Goal: Transaction & Acquisition: Book appointment/travel/reservation

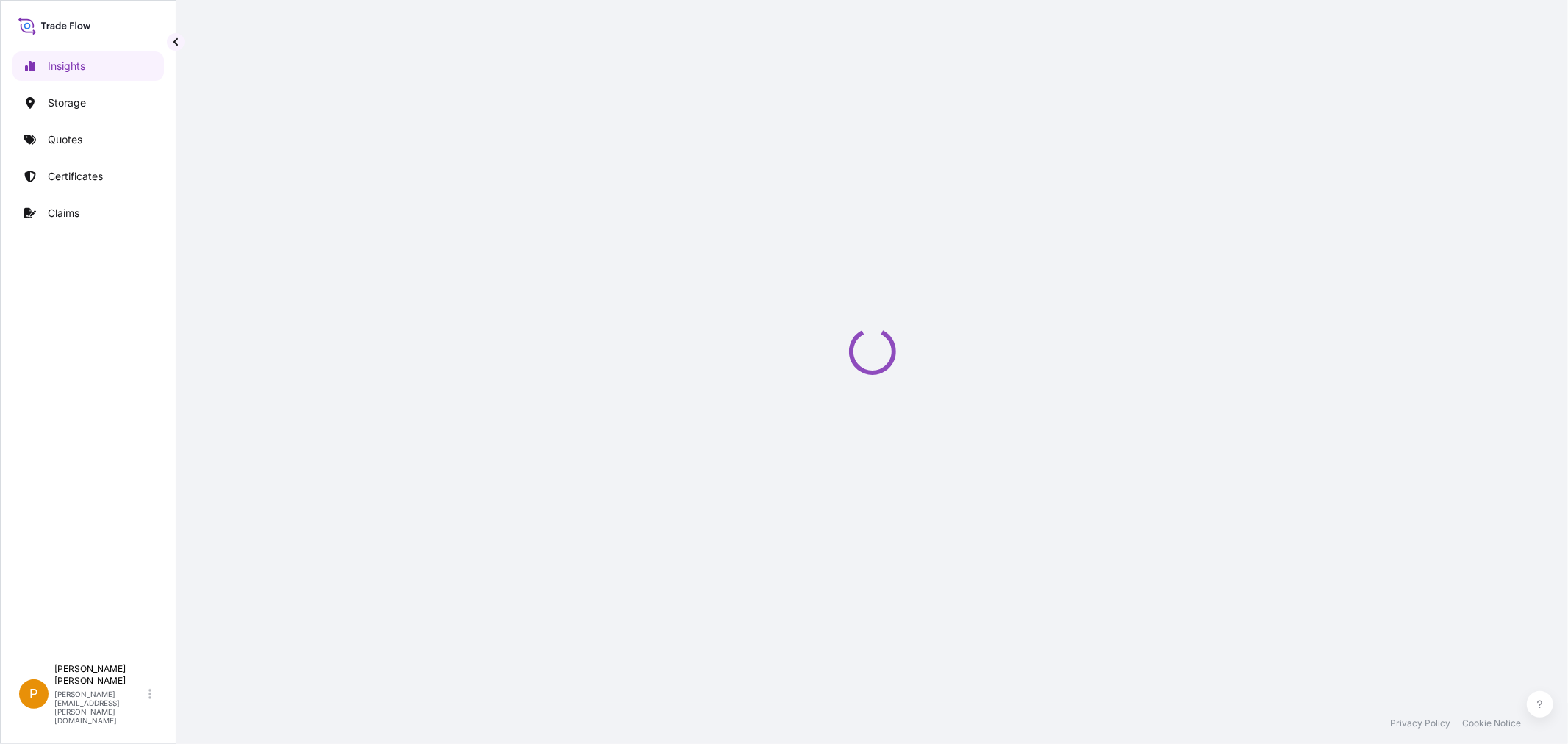
select select "2025"
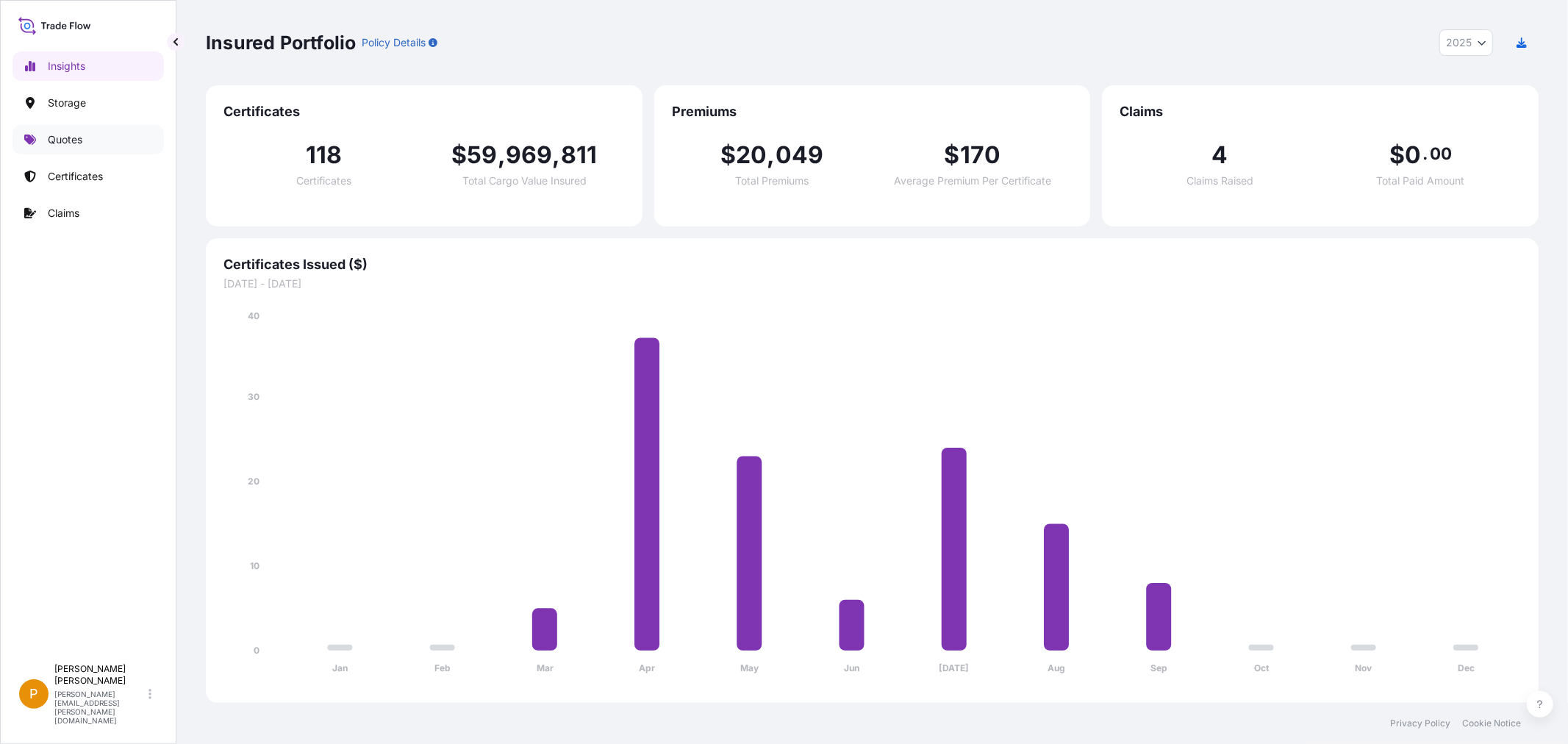
click at [60, 130] on link "Quotes" at bounding box center [88, 140] width 152 height 30
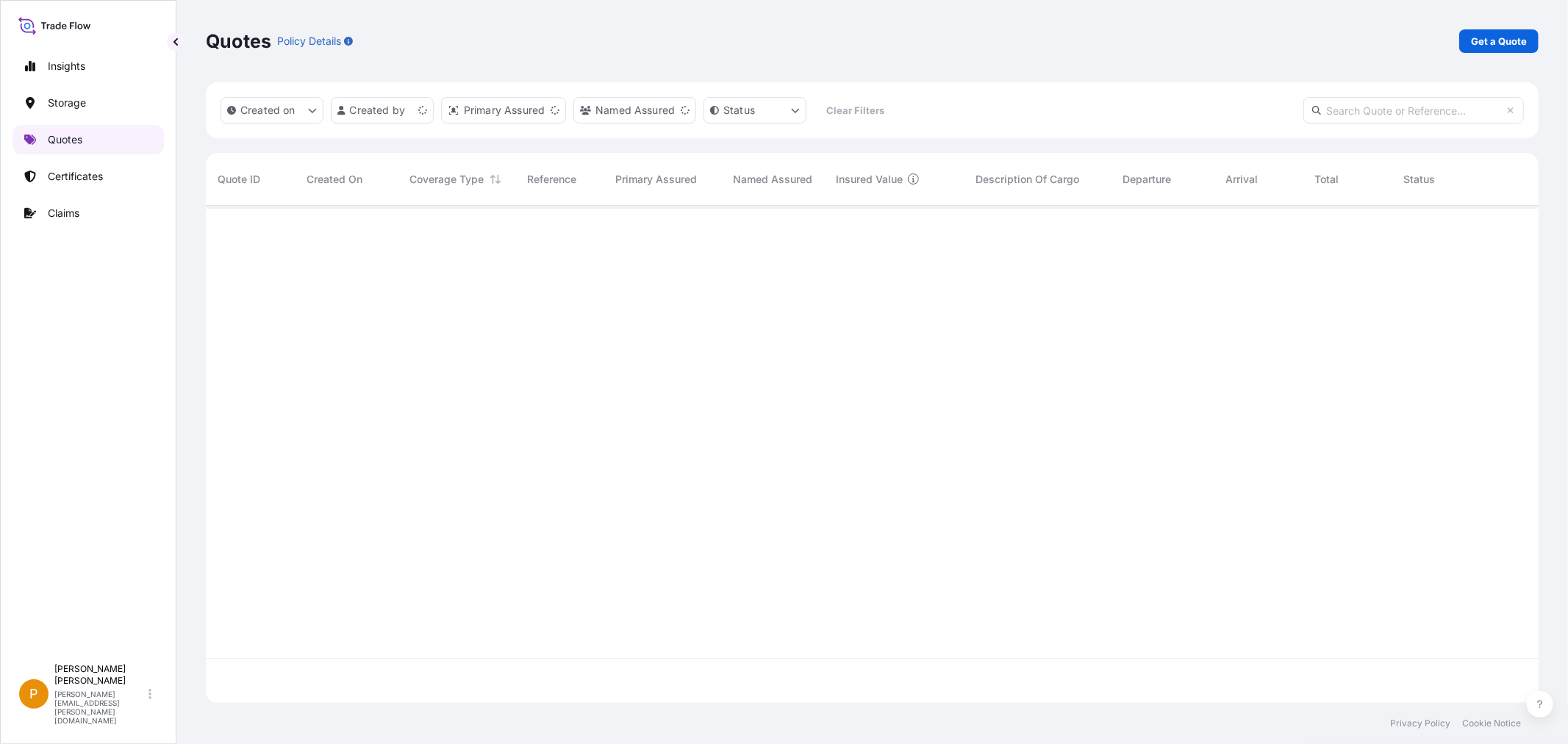
scroll to position [493, 1320]
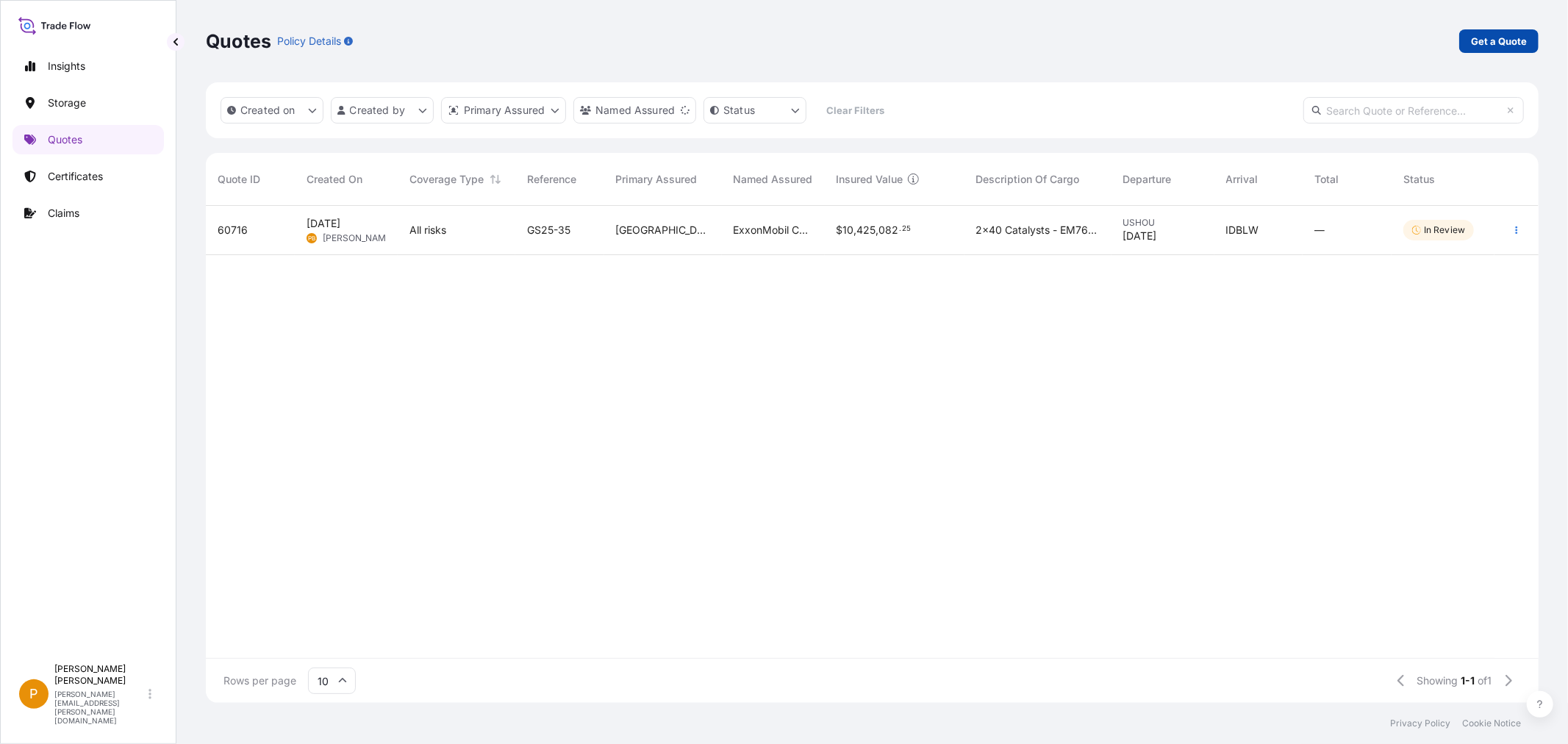
click at [1478, 44] on p "Get a Quote" at bounding box center [1499, 41] width 56 height 15
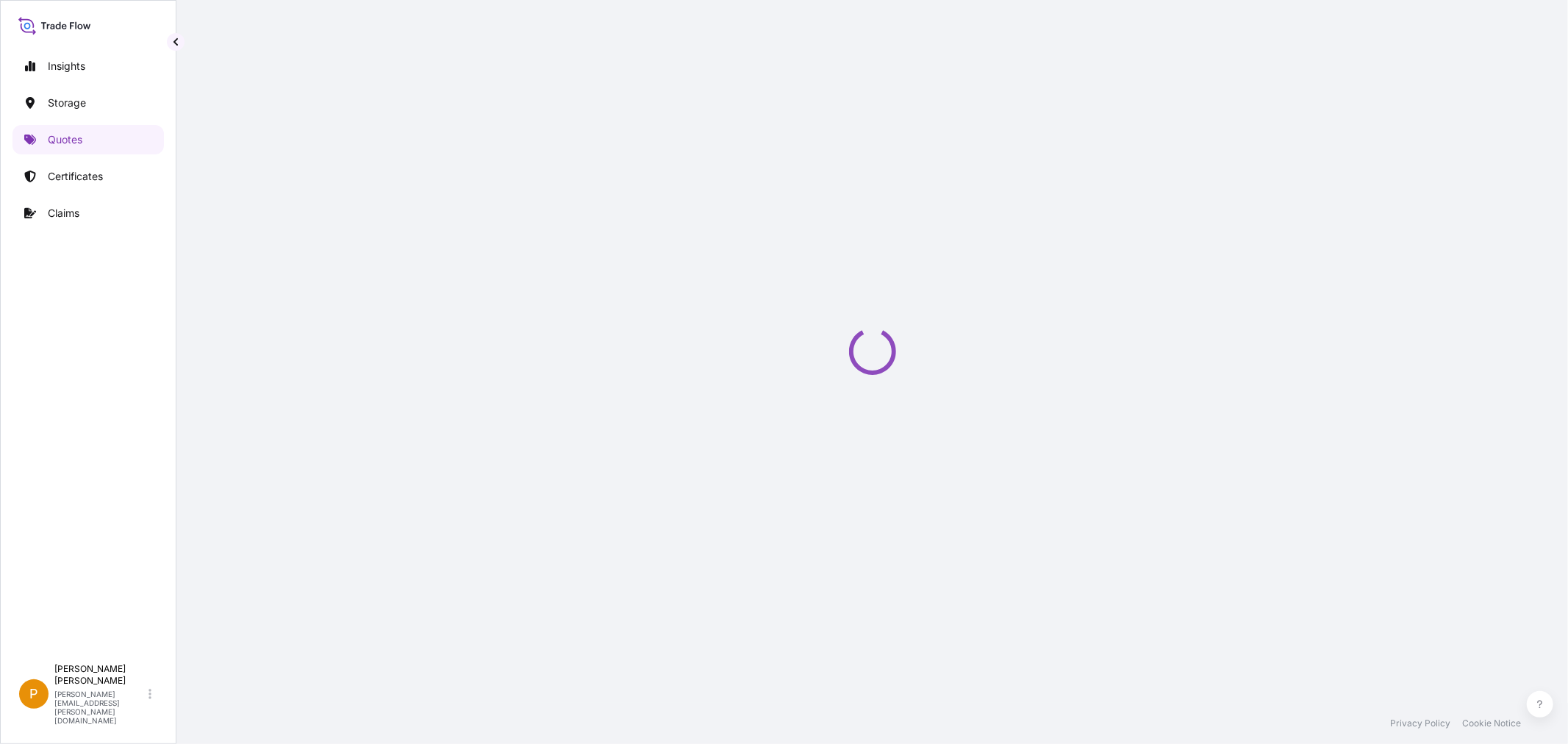
select select "Water"
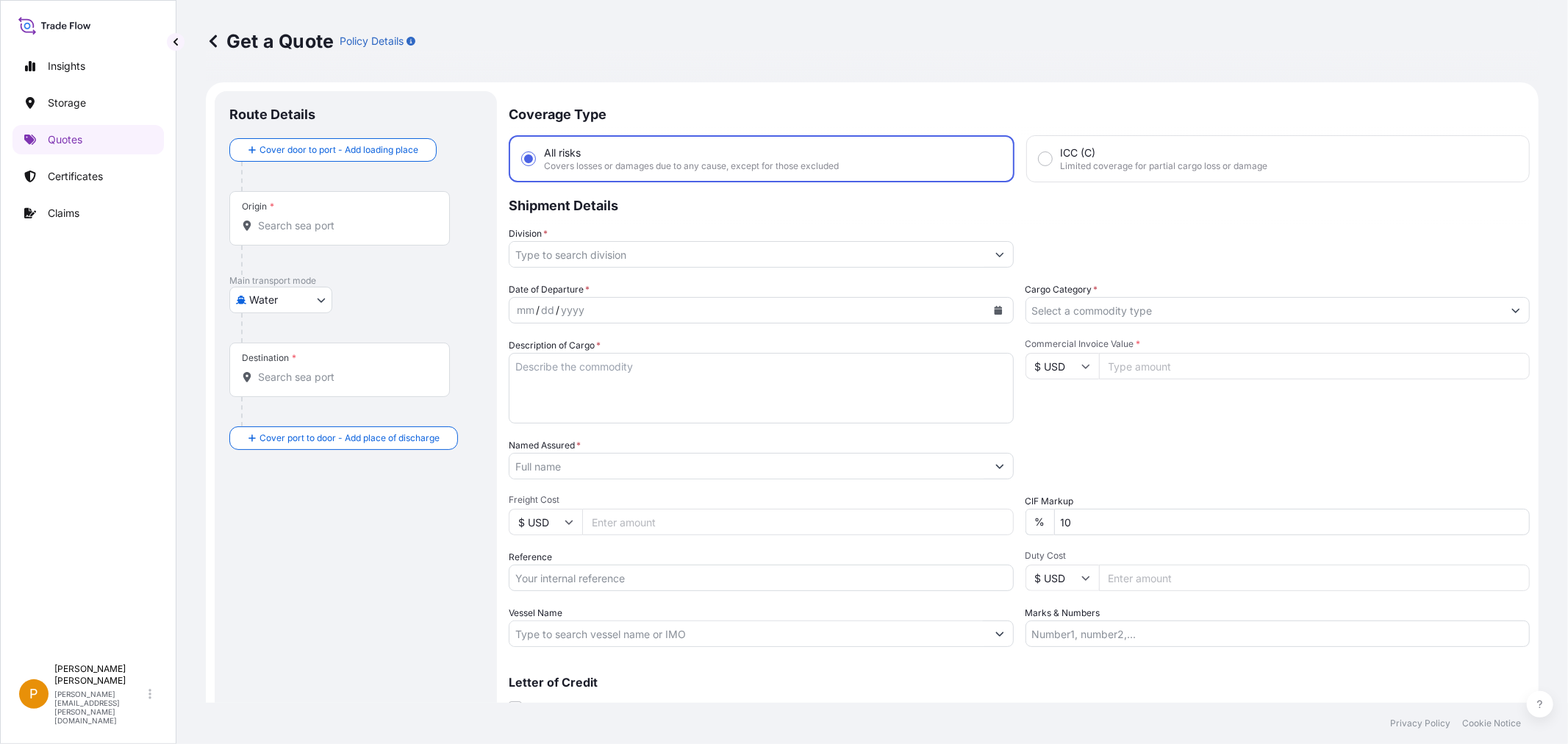
scroll to position [24, 0]
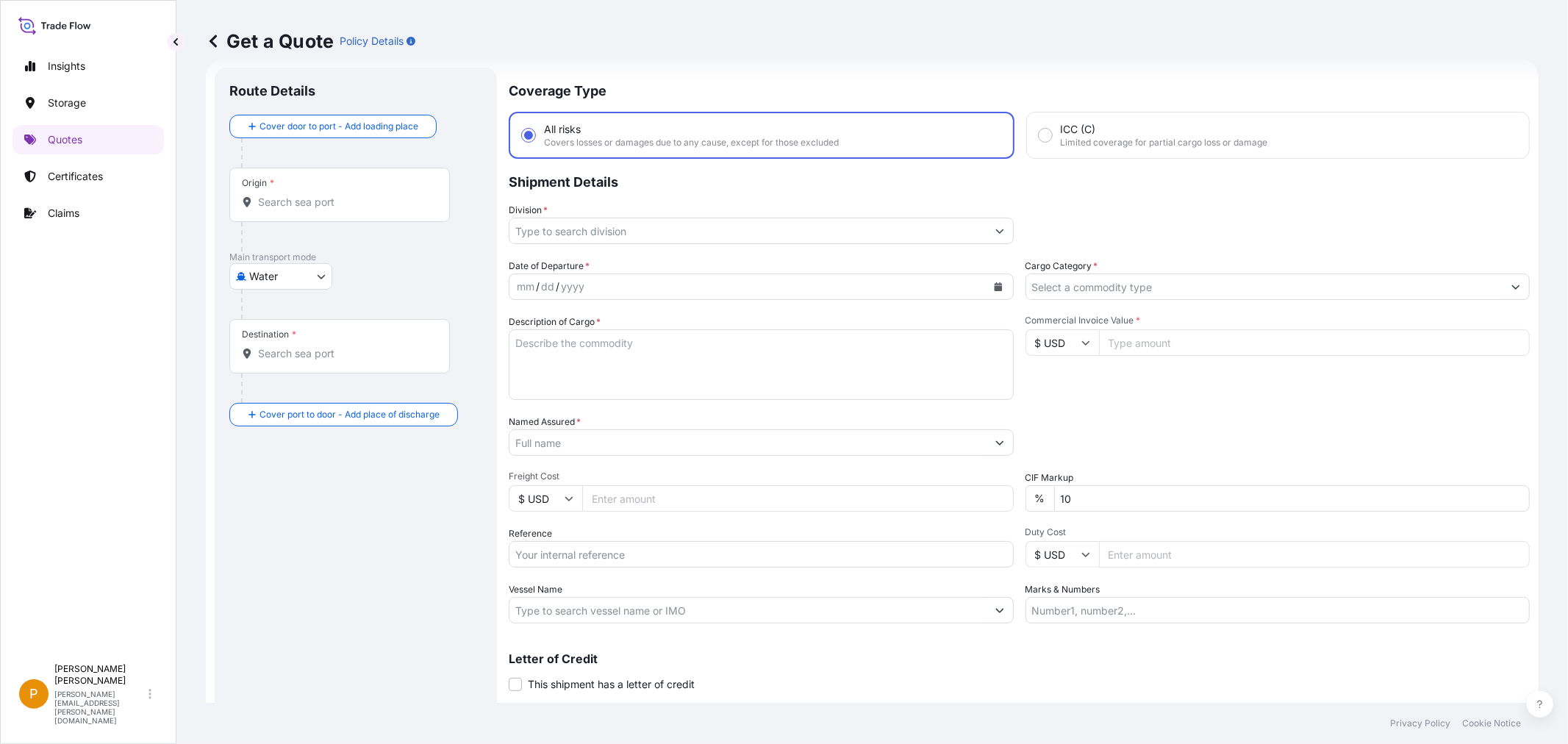
click at [308, 191] on div "Origin *" at bounding box center [339, 195] width 220 height 55
click at [308, 195] on input "Origin *" at bounding box center [345, 202] width 174 height 15
click at [285, 180] on div "Origin *" at bounding box center [339, 195] width 220 height 55
click at [285, 195] on input "Origin * Please select an origin" at bounding box center [345, 202] width 174 height 15
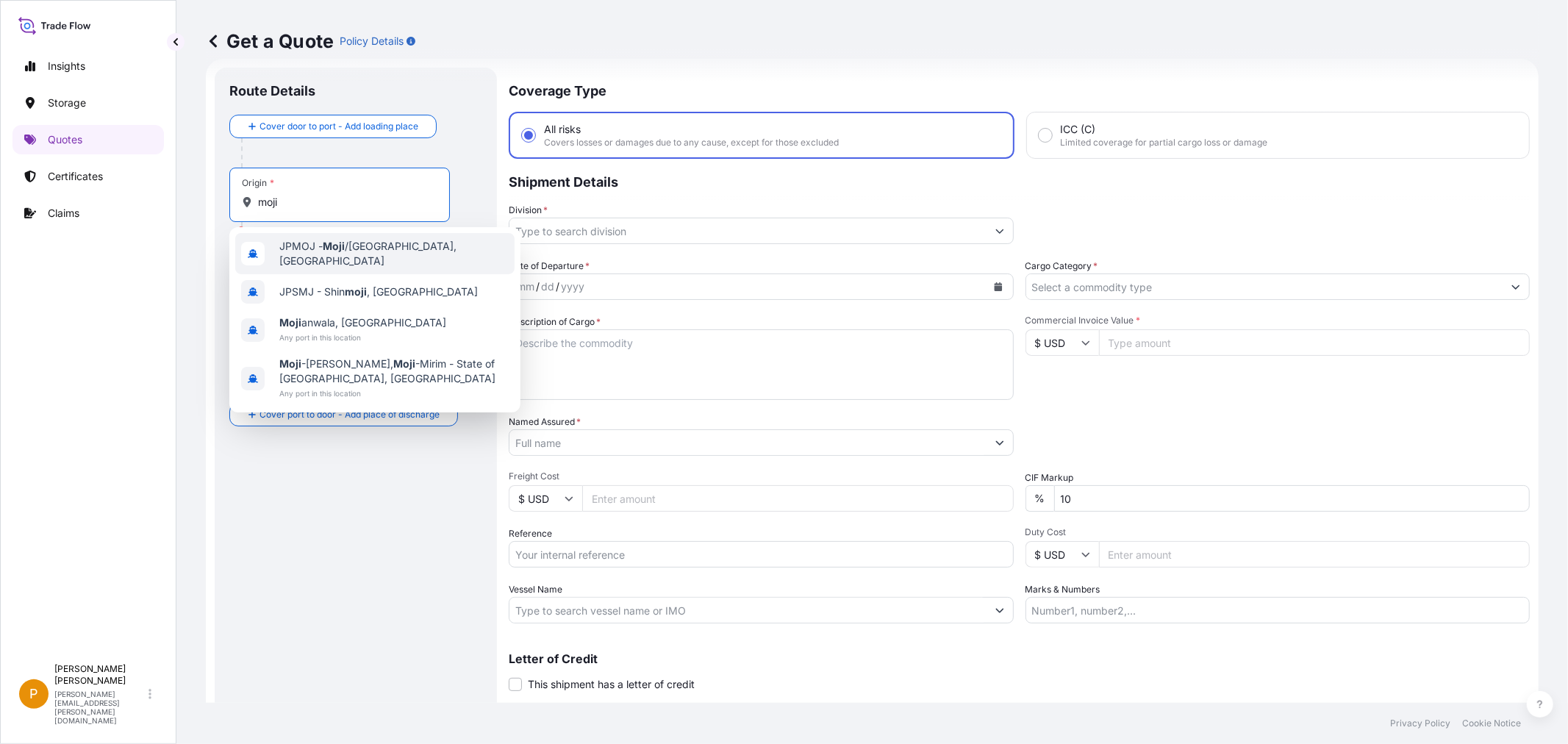
click at [353, 251] on span "JPMOJ - Moji /Kitakyushu, Japan" at bounding box center [394, 254] width 229 height 30
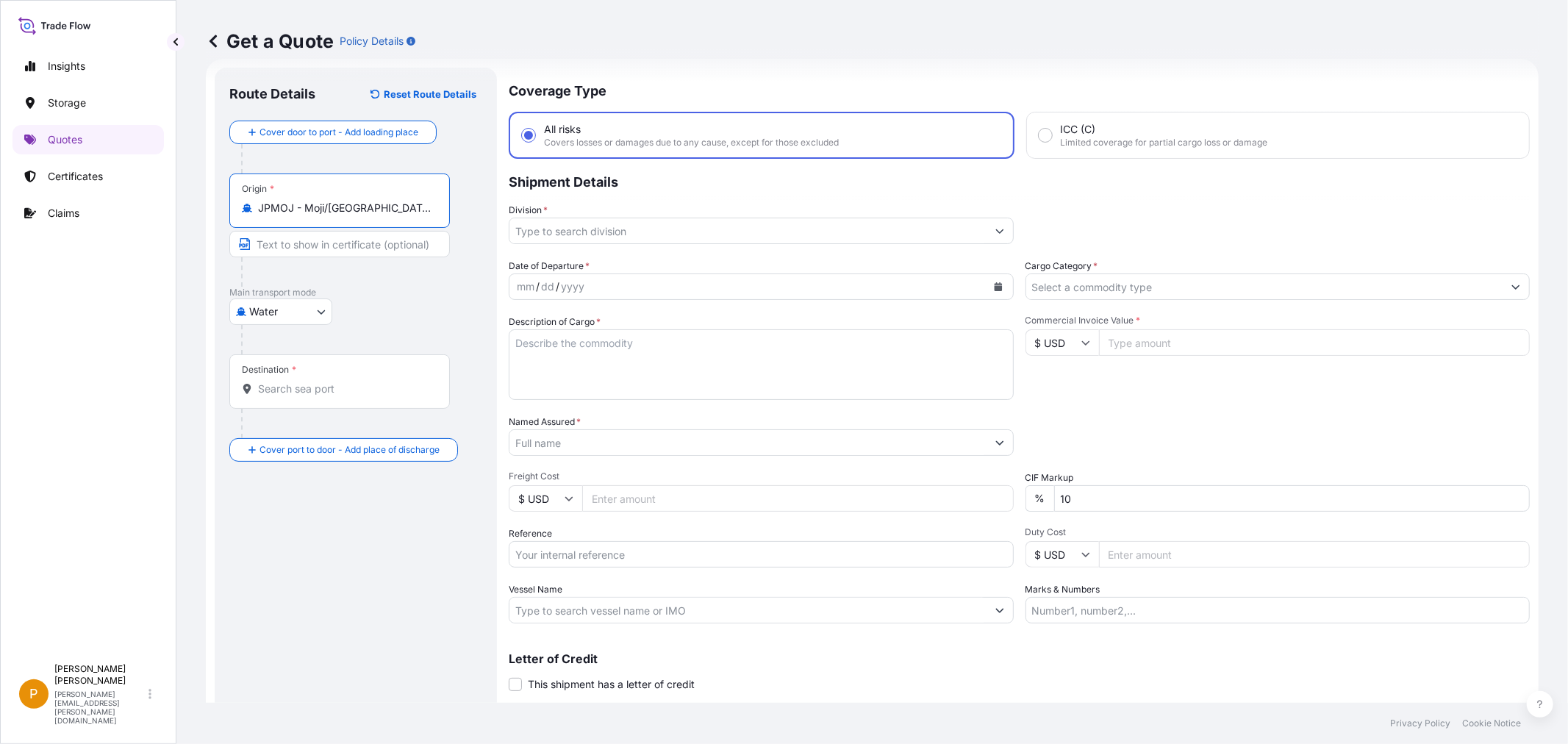
type input "JPMOJ - Moji/Kitakyushu, Japan"
click at [281, 385] on input "Destination *" at bounding box center [345, 389] width 174 height 15
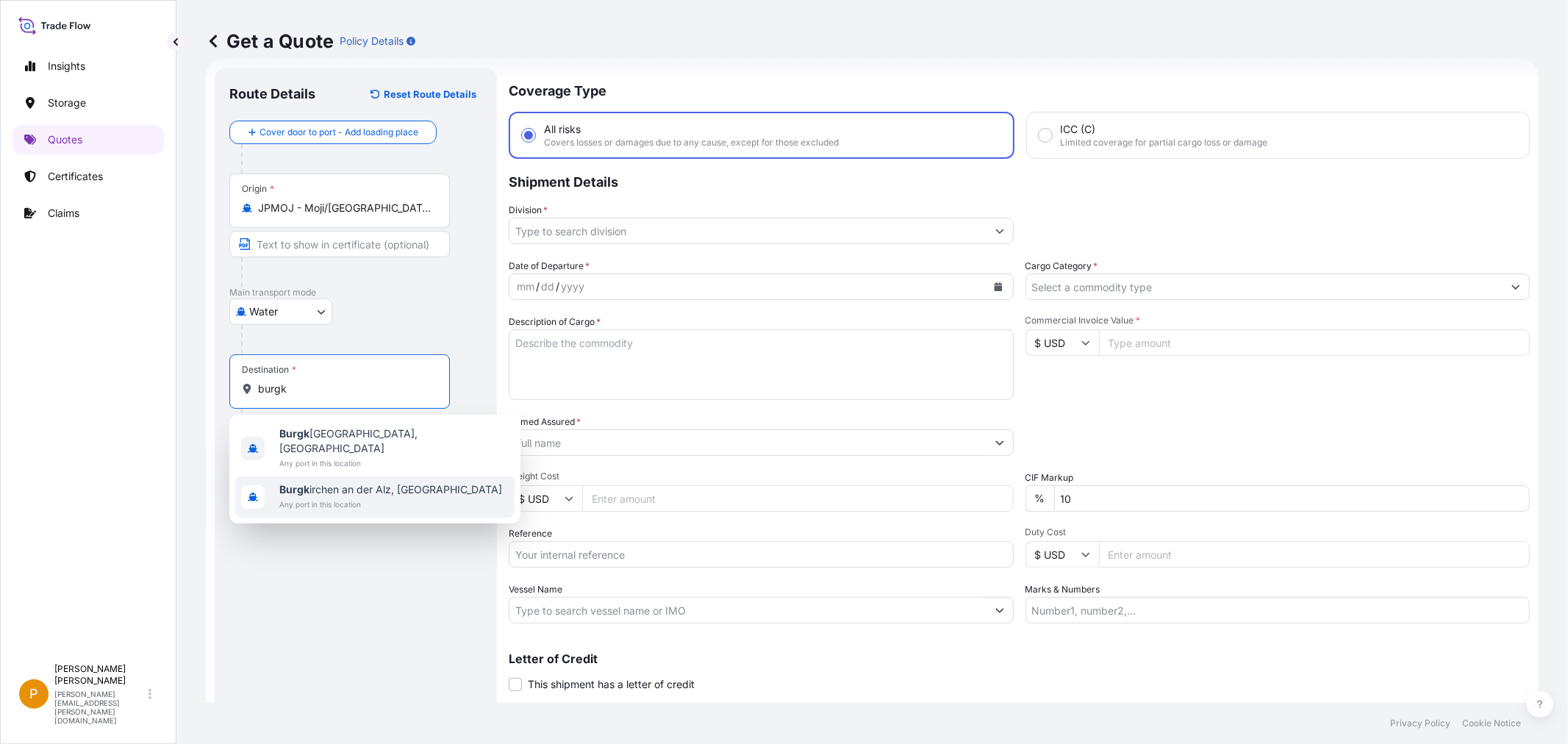
click at [412, 497] on span "Any port in this location" at bounding box center [390, 504] width 223 height 15
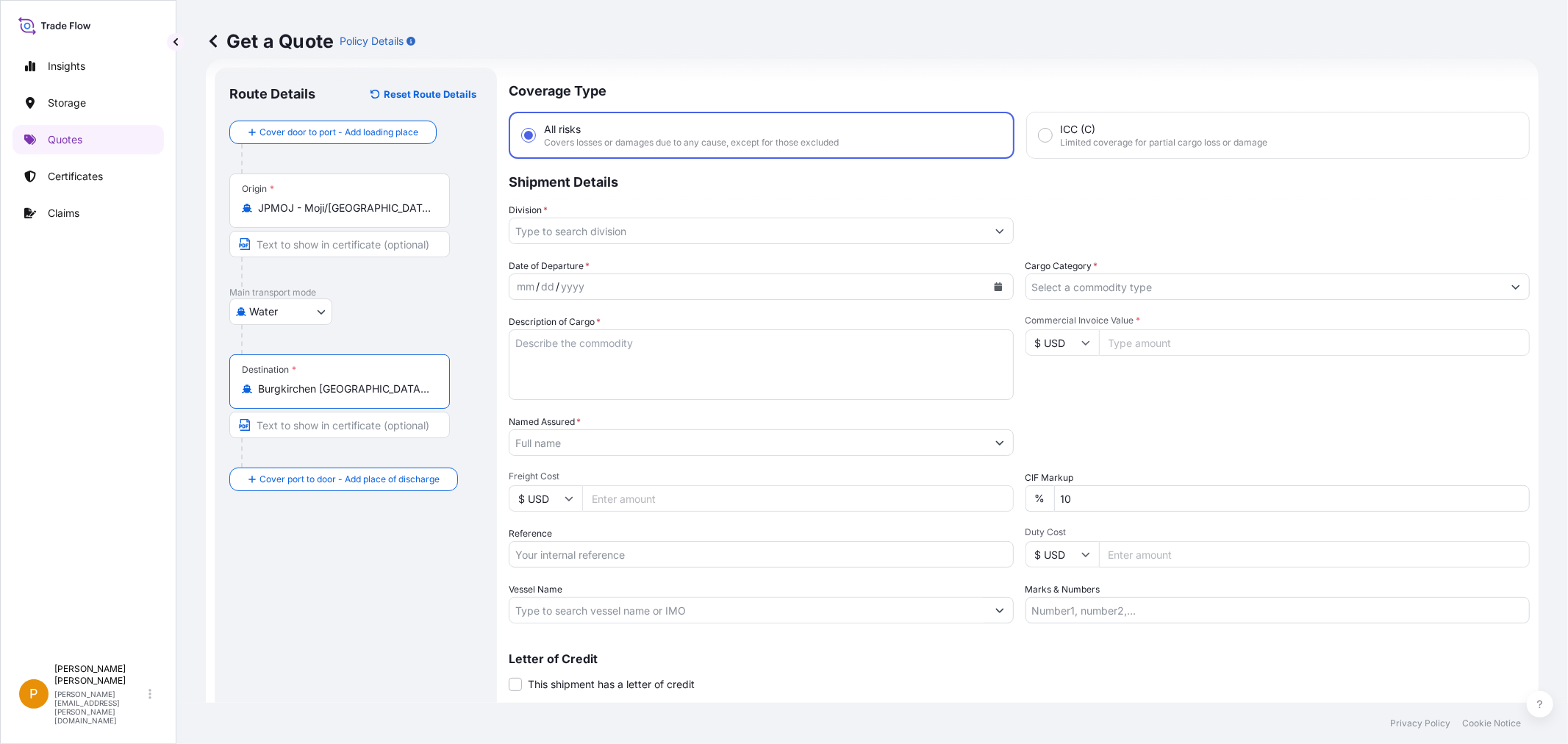
type input "Burgkirchen an der Alz, Germany"
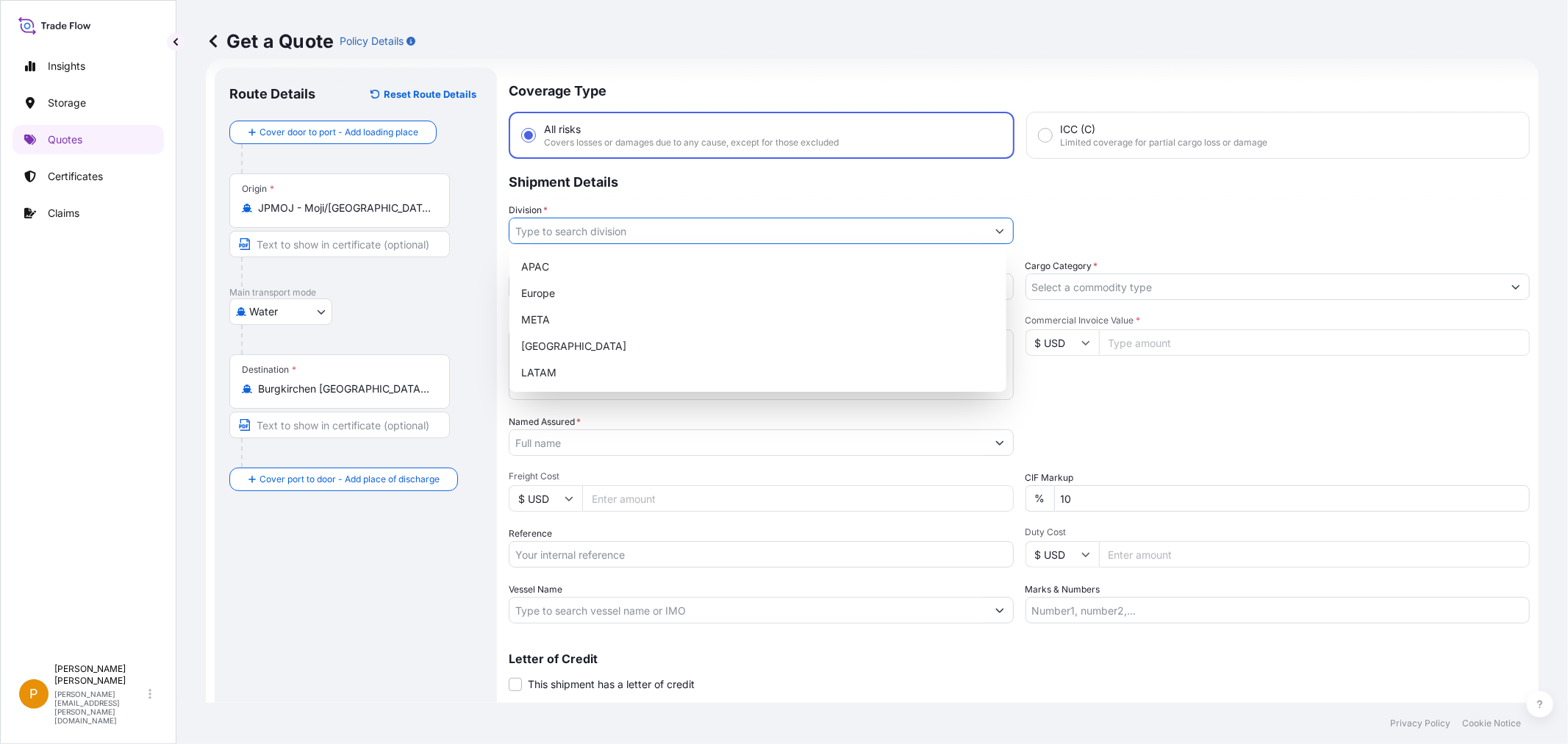
click at [552, 226] on input "Division *" at bounding box center [747, 231] width 477 height 27
click at [551, 294] on div "Europe" at bounding box center [758, 294] width 485 height 27
type input "Europe"
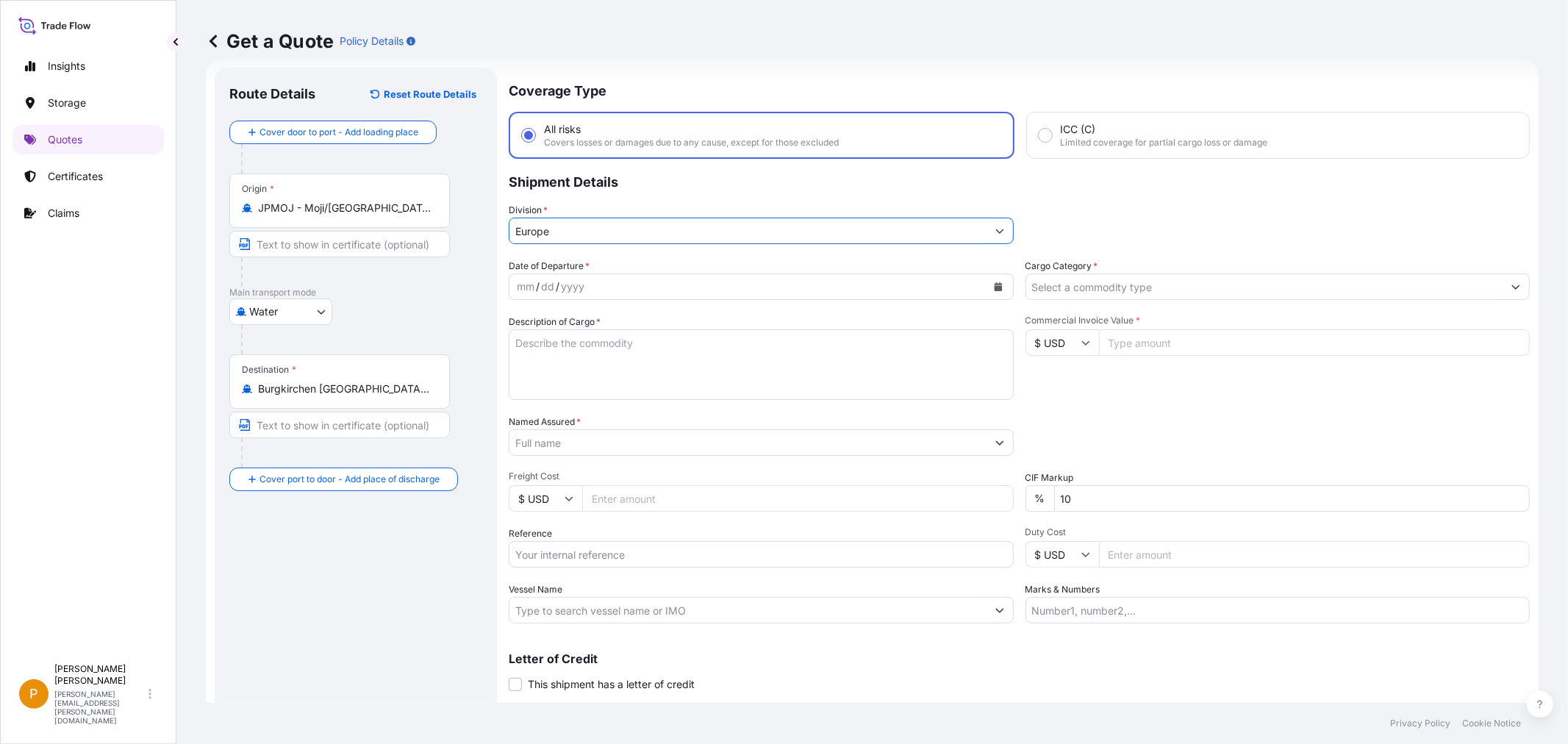
click at [634, 285] on div "mm / dd / yyyy" at bounding box center [747, 287] width 477 height 27
click at [530, 285] on div "mm" at bounding box center [526, 287] width 21 height 18
click at [527, 288] on div "mm" at bounding box center [526, 287] width 21 height 18
click at [994, 285] on icon "Calendar" at bounding box center [997, 287] width 8 height 9
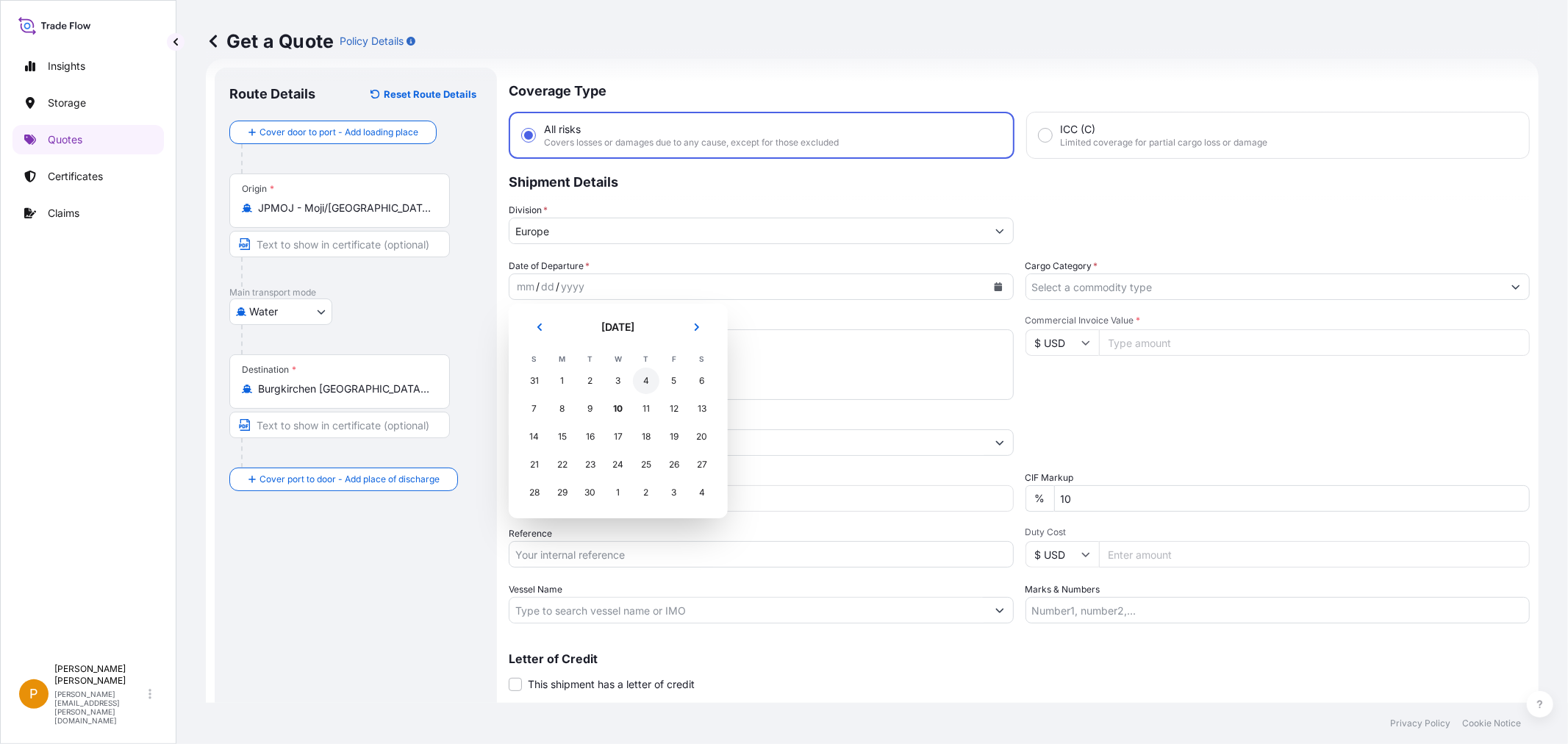
click at [649, 378] on div "4" at bounding box center [646, 381] width 27 height 27
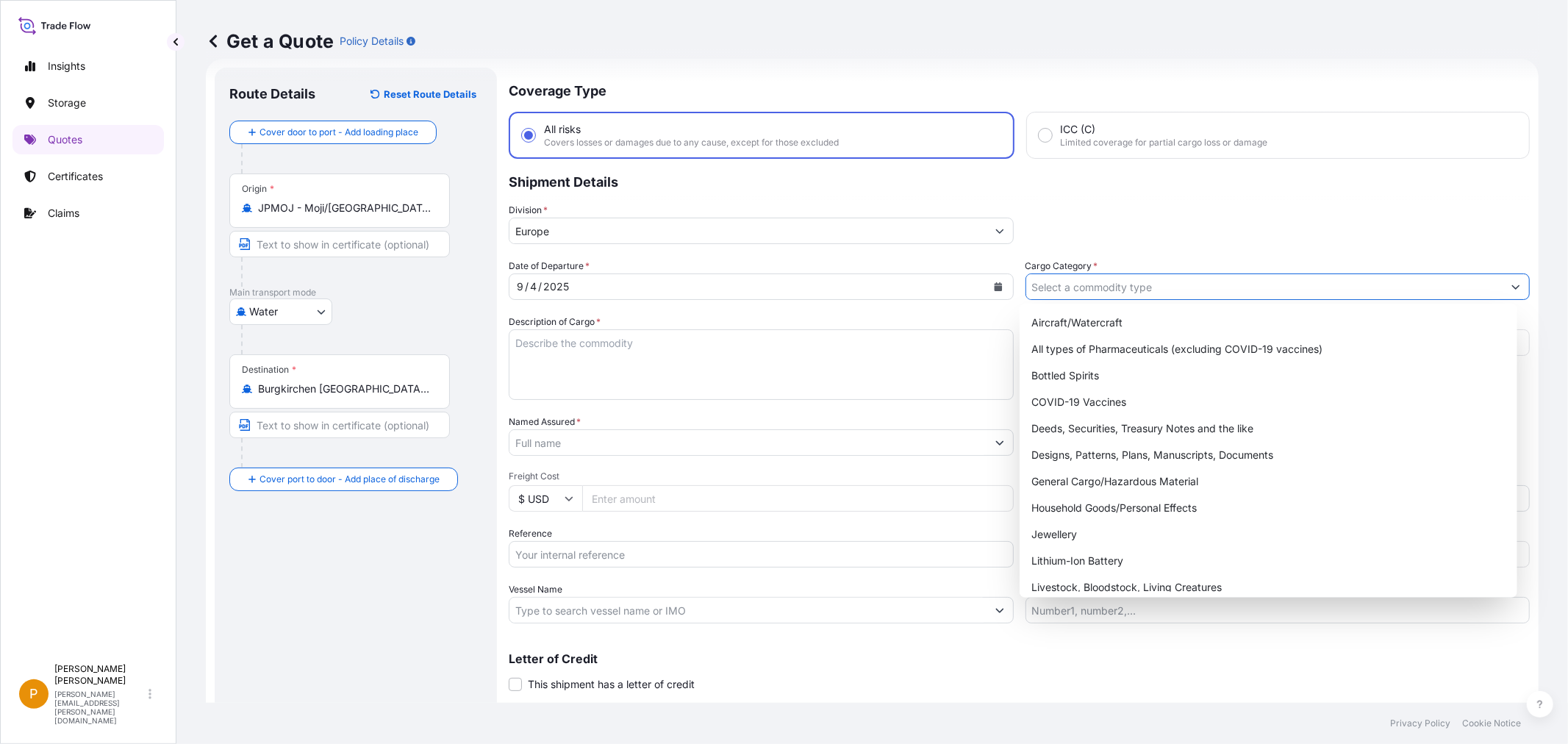
click at [1066, 285] on input "Cargo Category *" at bounding box center [1264, 287] width 477 height 27
click at [1096, 481] on div "General Cargo/Hazardous Material" at bounding box center [1268, 481] width 485 height 27
type input "General Cargo/Hazardous Material"
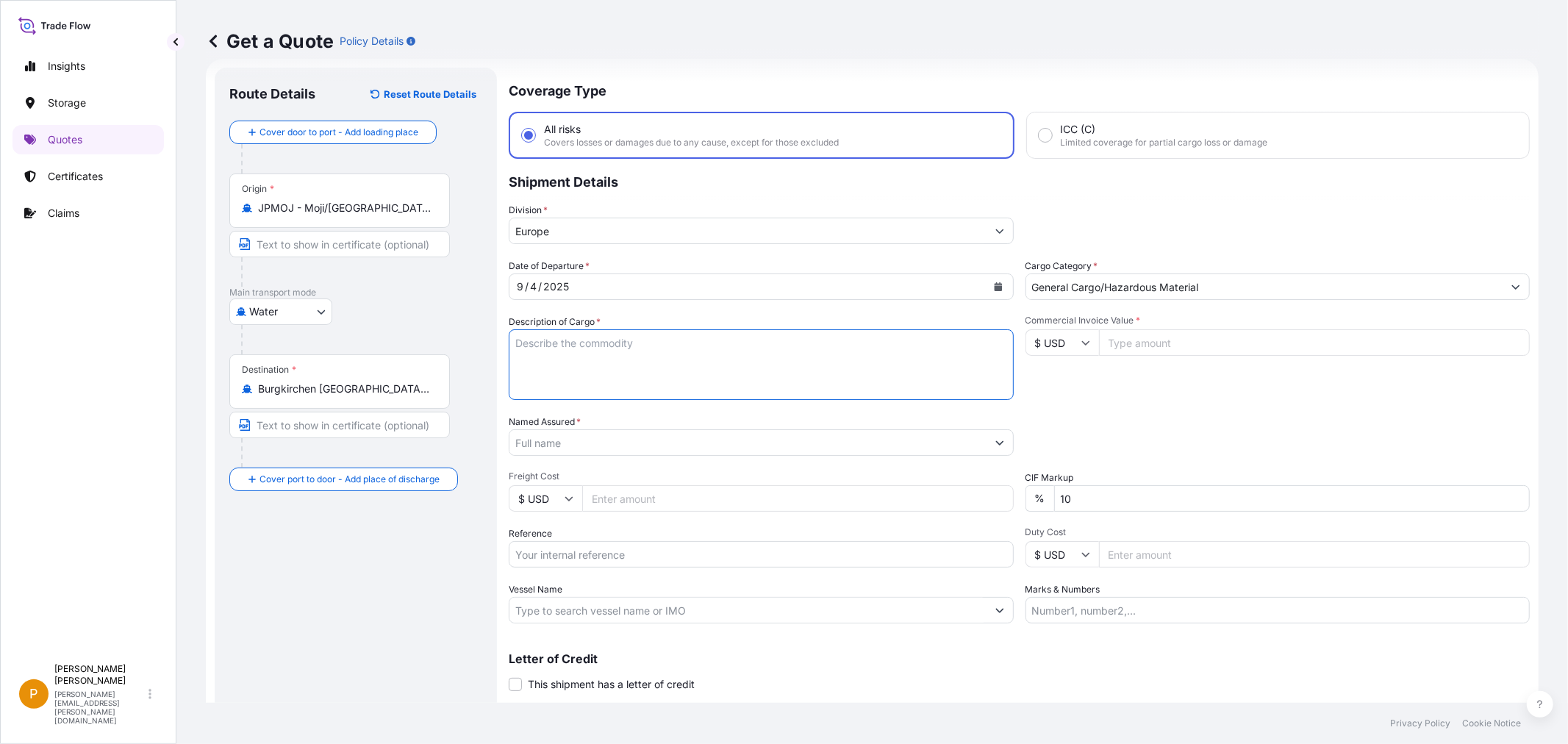
click at [600, 354] on textarea "Description of Cargo *" at bounding box center [761, 364] width 505 height 70
click at [528, 345] on textarea "Description of Cargo *" at bounding box center [761, 364] width 505 height 70
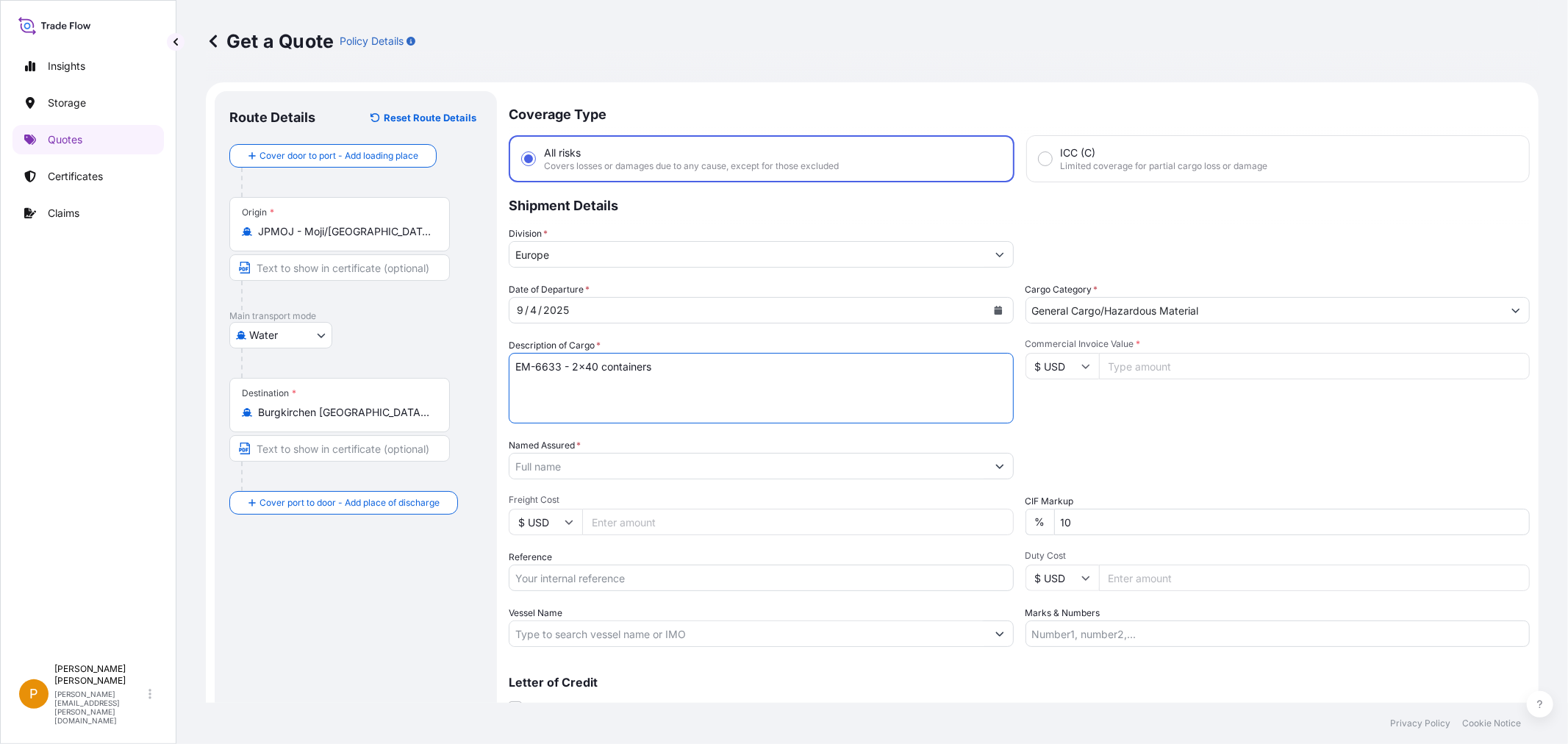
type textarea "EM-6633 - 2x40 containers"
click at [610, 464] on input "Named Assured *" at bounding box center [747, 466] width 477 height 27
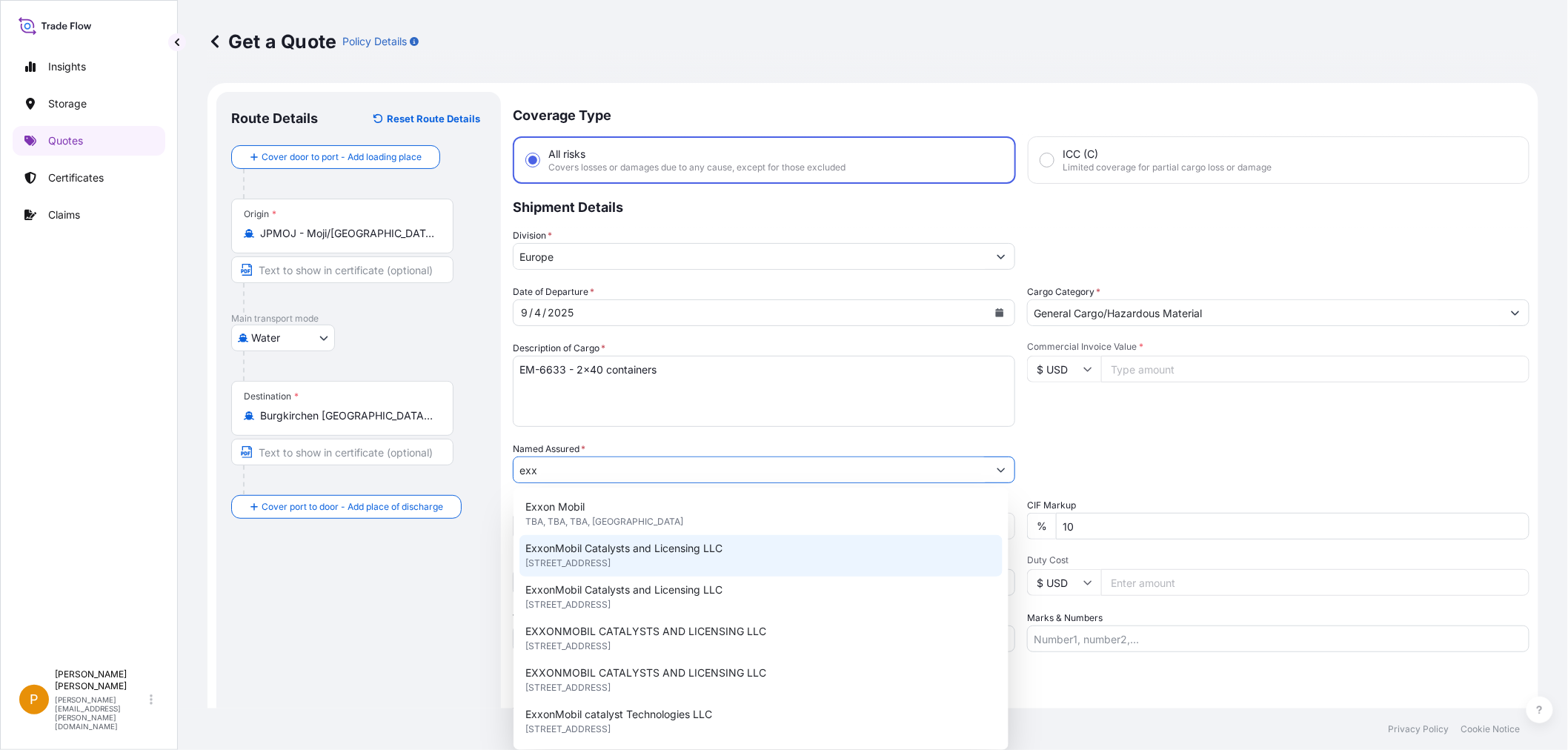
click at [610, 562] on span "22777 Springwoods Village Parkway, 77389, Spring, United States of America" at bounding box center [568, 564] width 85 height 15
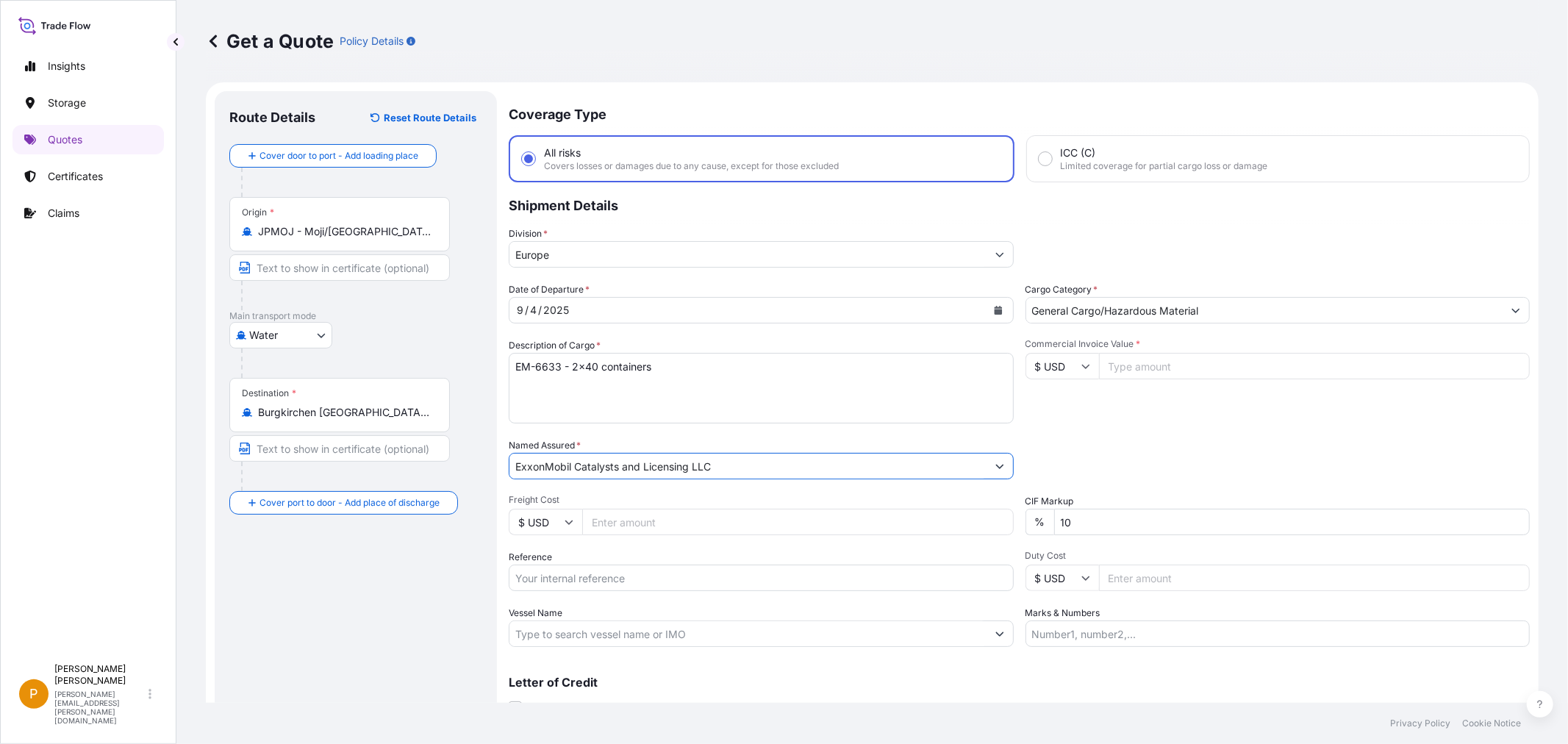
type input "ExxonMobil Catalysts and Licensing LLC"
click at [611, 582] on input "Reference" at bounding box center [761, 578] width 505 height 27
type input "g"
click at [533, 569] on input "GS" at bounding box center [761, 578] width 505 height 27
paste input "10520883469"
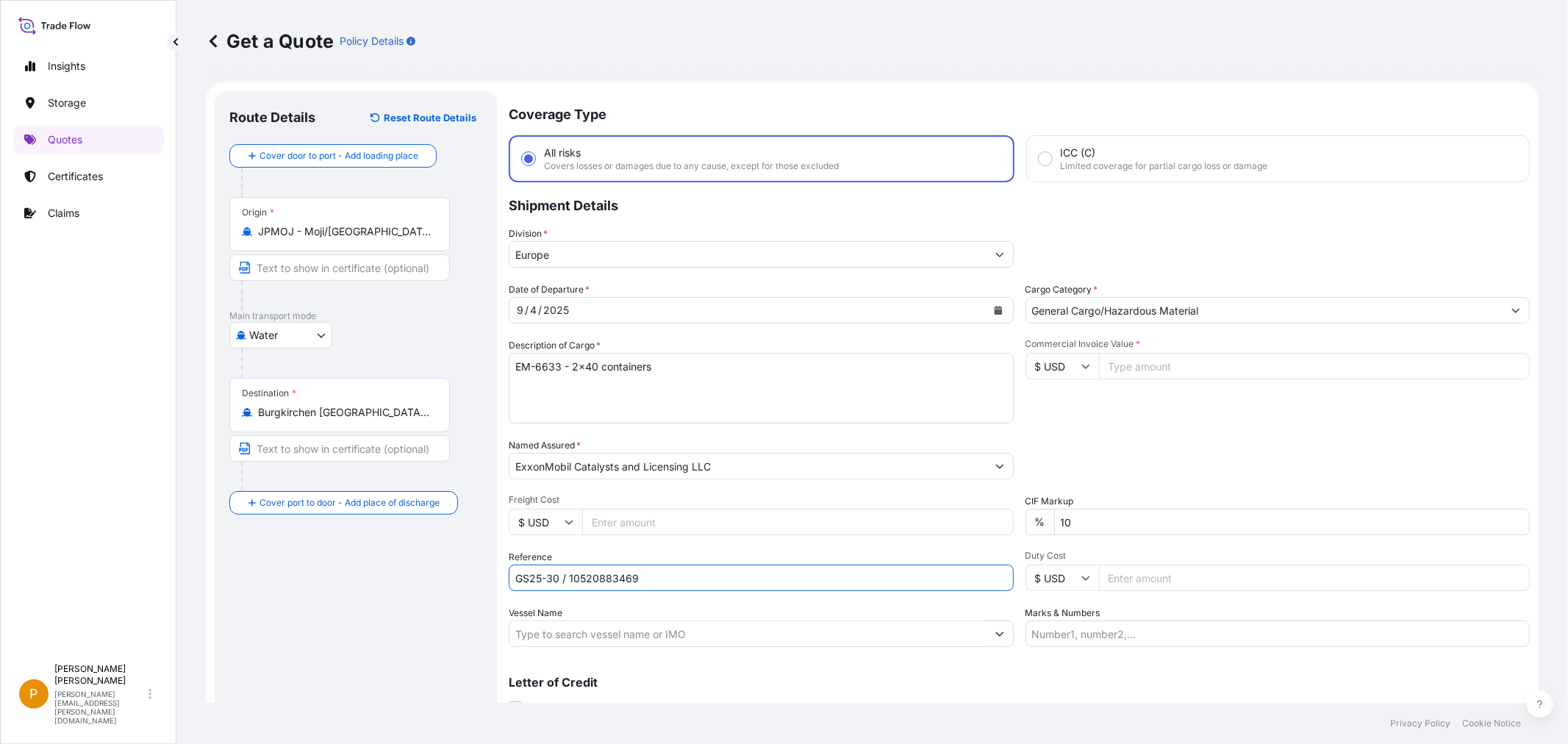
type input "GS25-30 / 10520883469"
click at [570, 636] on input "Vessel Name" at bounding box center [747, 634] width 477 height 27
click at [573, 629] on input "Vessel Name" at bounding box center [747, 634] width 477 height 27
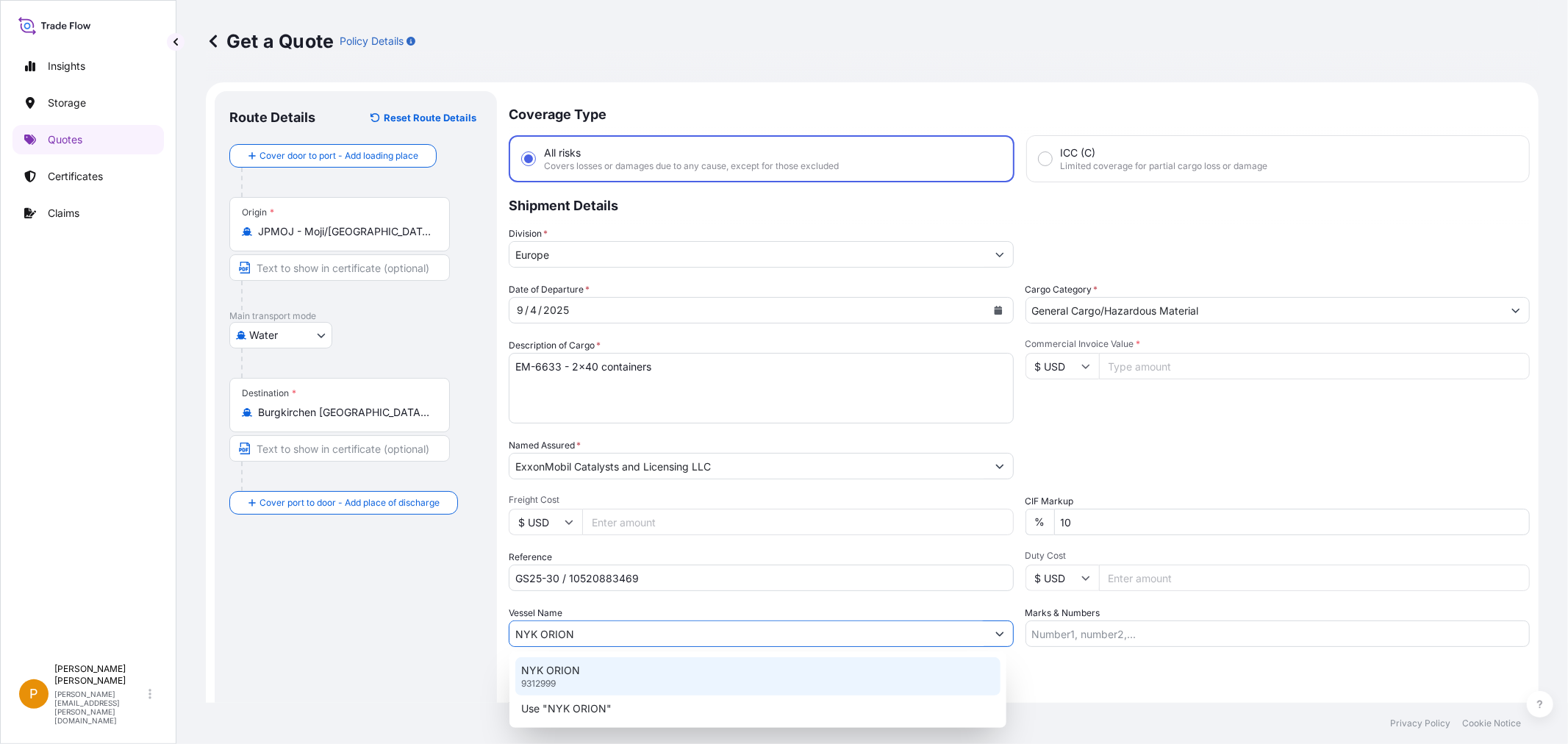
click at [555, 677] on p "NYK ORION" at bounding box center [551, 671] width 59 height 15
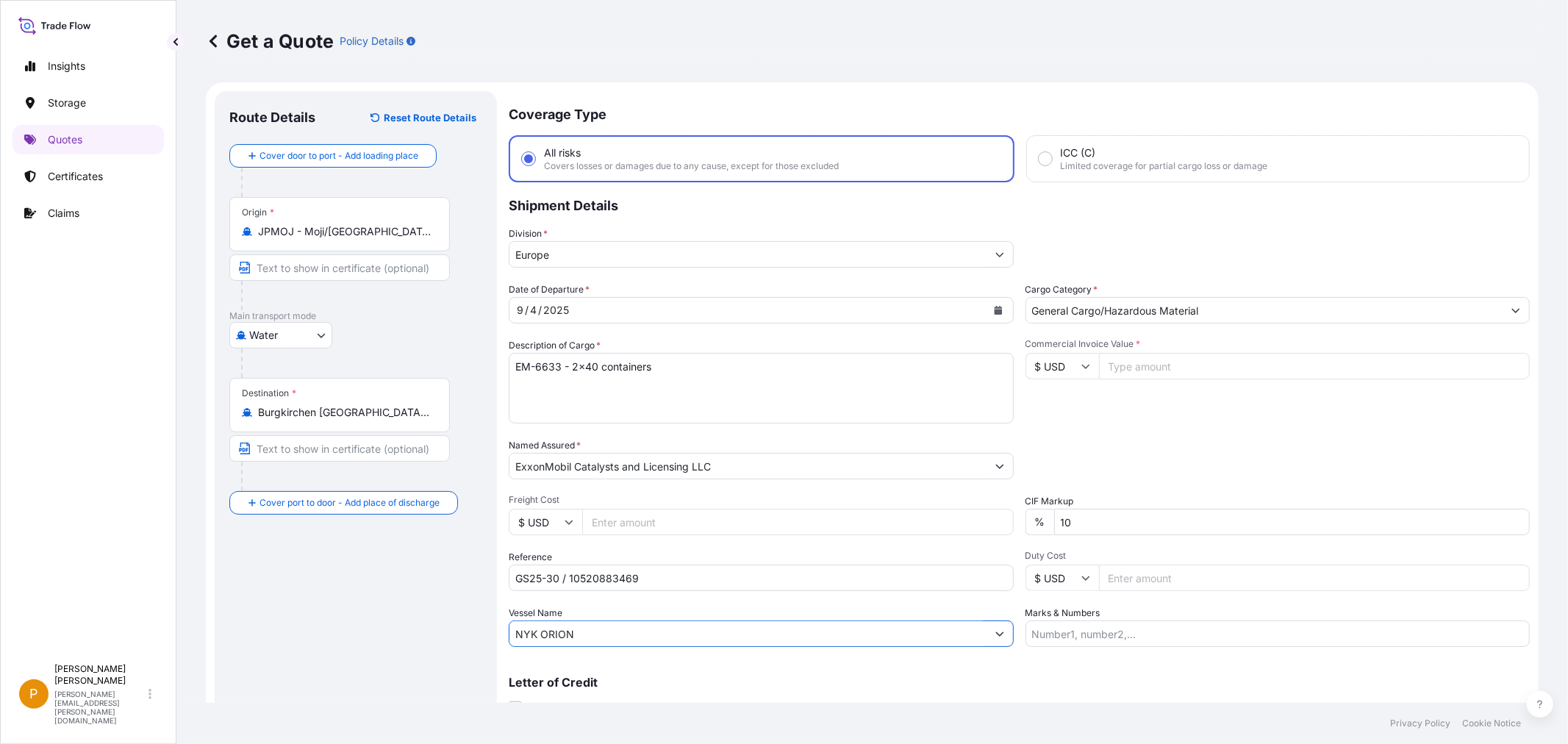
type input "NYK ORION"
click at [1123, 358] on input "Commercial Invoice Value *" at bounding box center [1314, 366] width 432 height 27
type input "7647200"
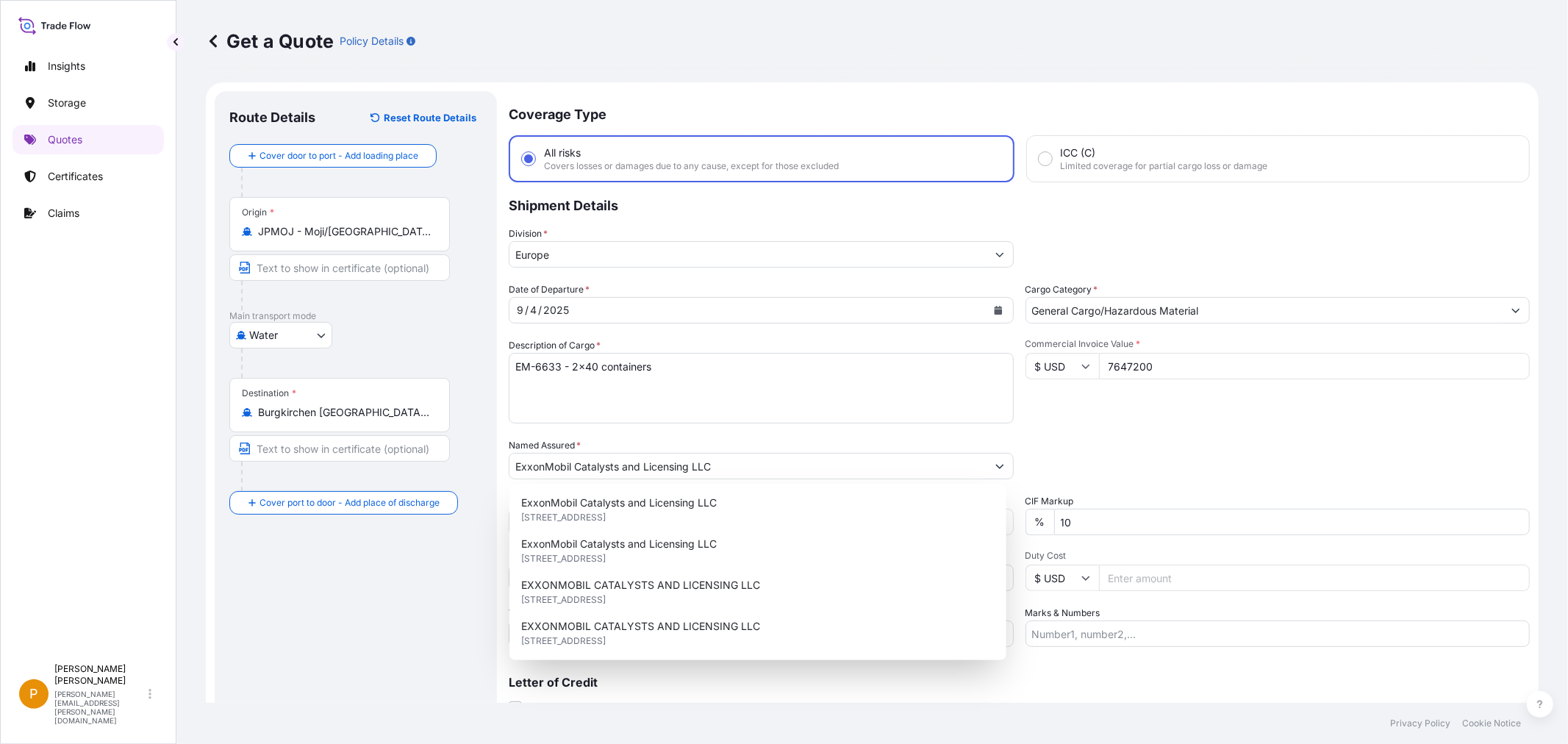
click at [1147, 427] on div "Date of Departure * 9 / 4 / 2025 Cargo Category * General Cargo/Hazardous Mater…" at bounding box center [1019, 464] width 1021 height 365
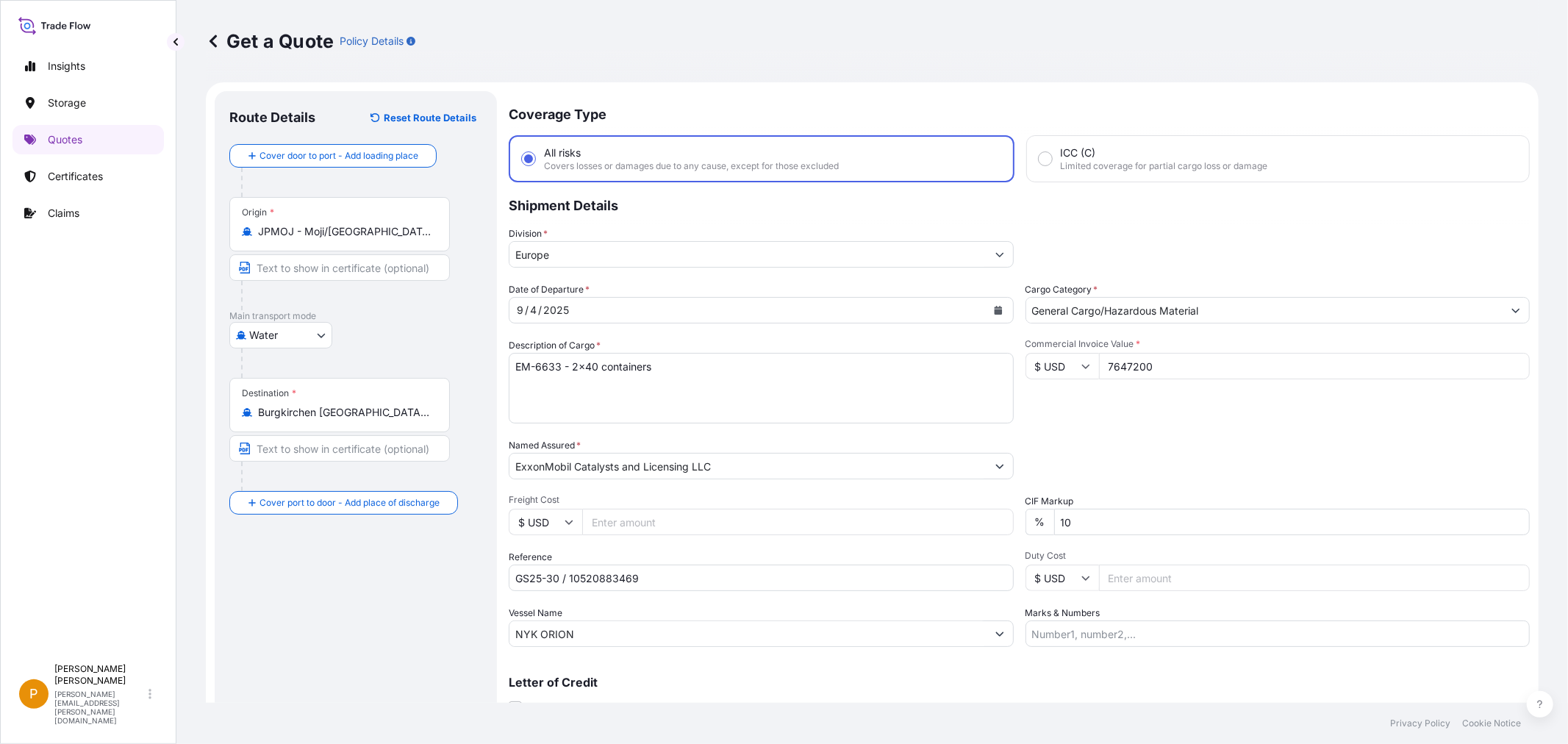
click at [1151, 390] on div "Commercial Invoice Value * $ USD 7647200" at bounding box center [1277, 380] width 505 height 85
click at [1376, 414] on div "Commercial Invoice Value * $ USD 7647200" at bounding box center [1277, 380] width 505 height 85
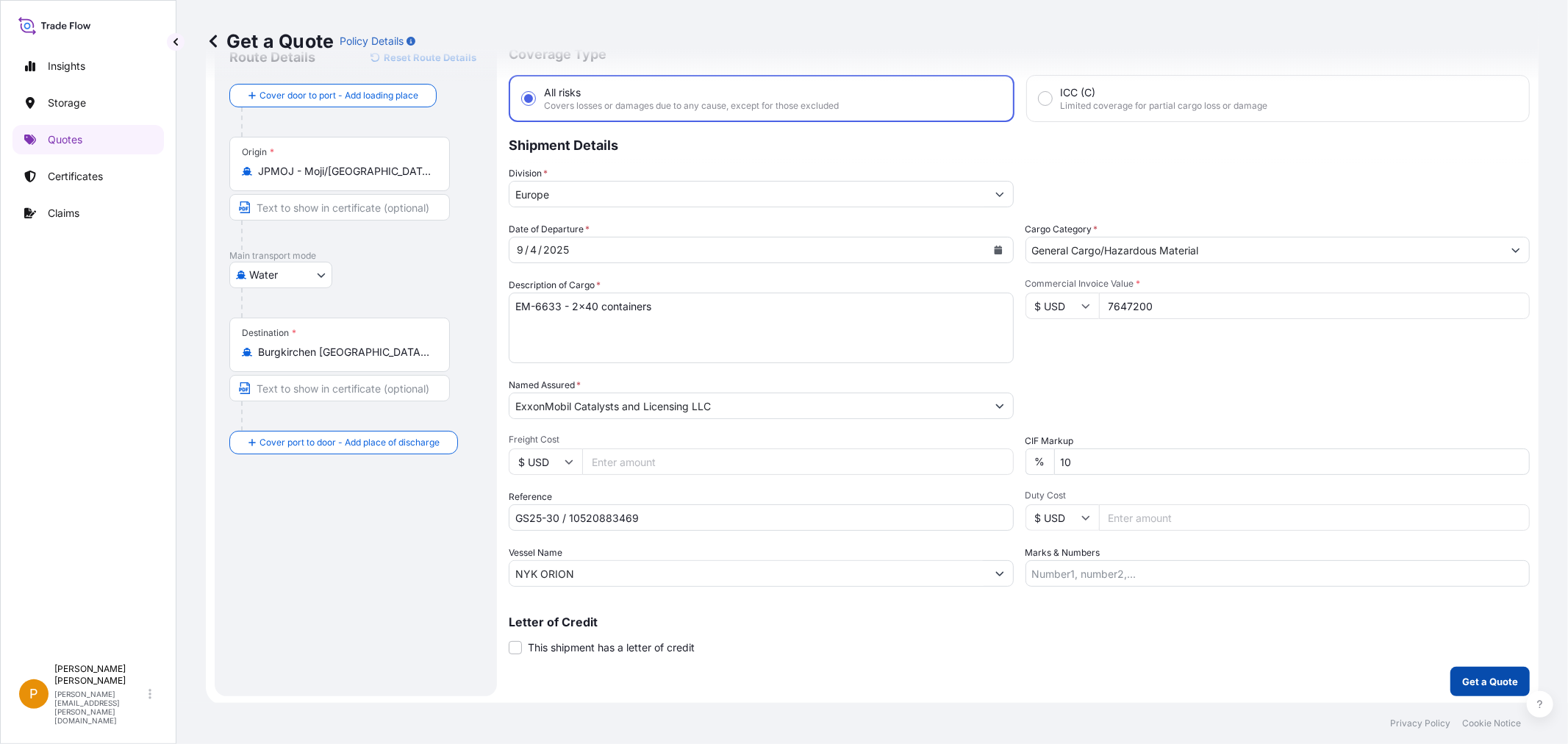
click at [1496, 674] on p "Get a Quote" at bounding box center [1490, 682] width 56 height 15
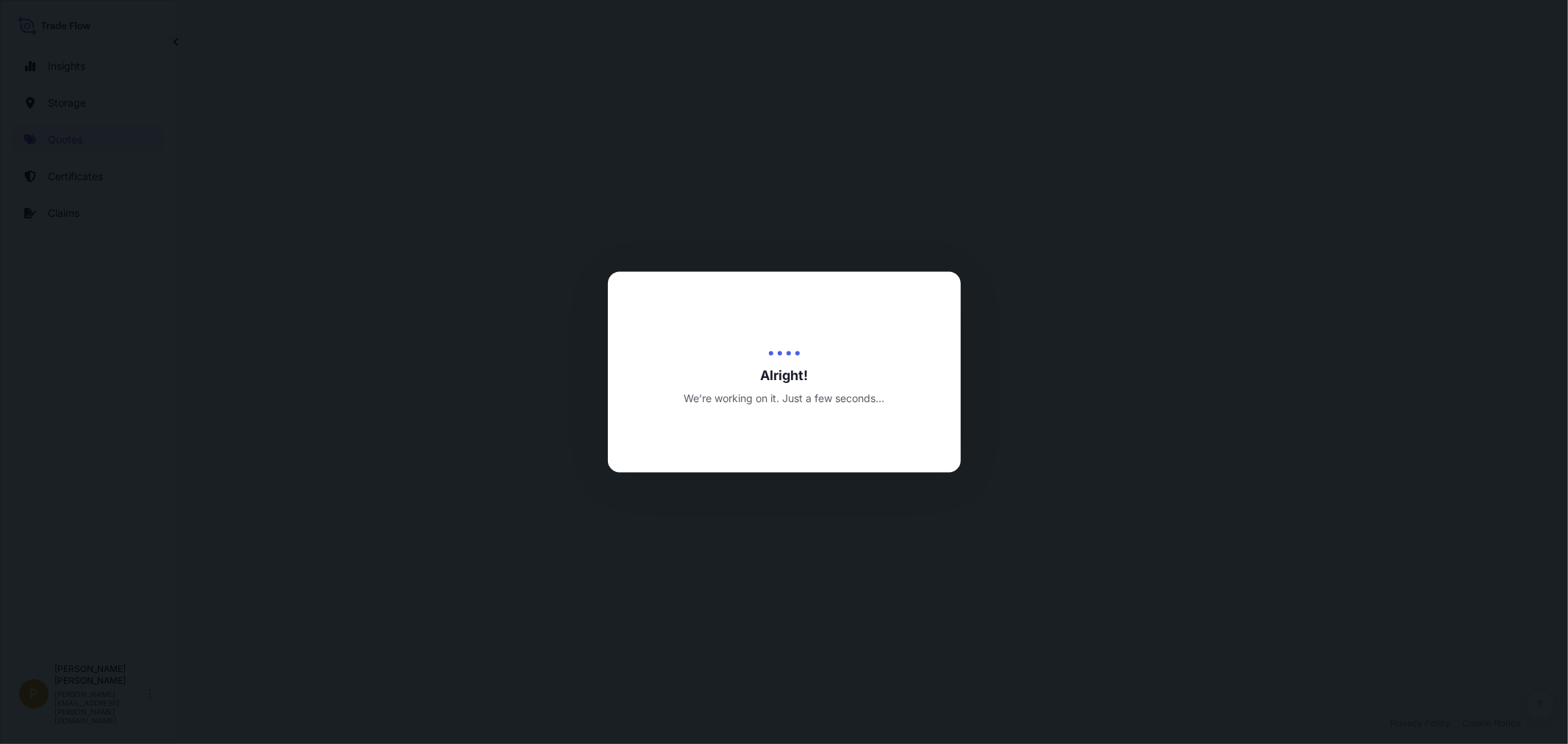
select select "Water"
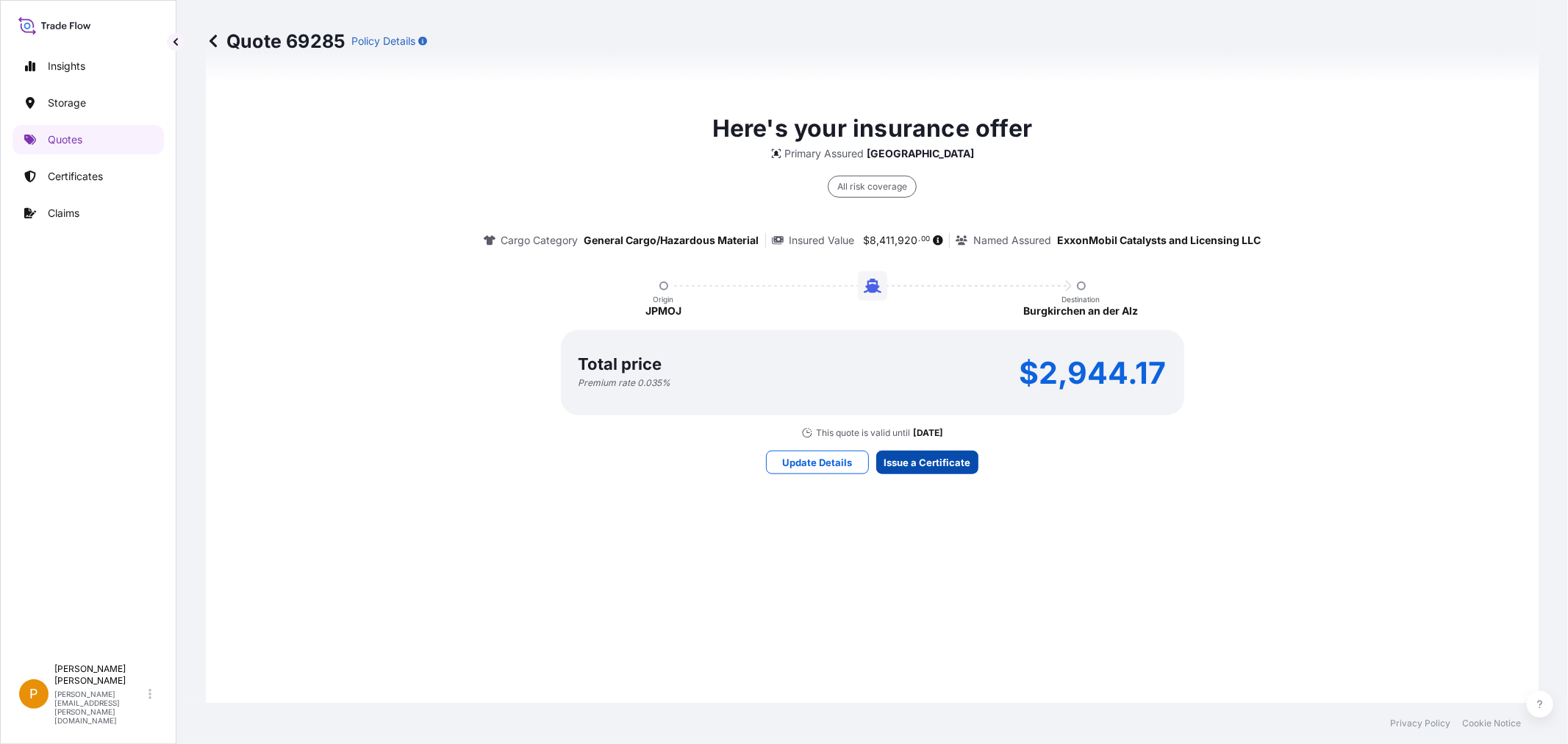
scroll to position [2025, 0]
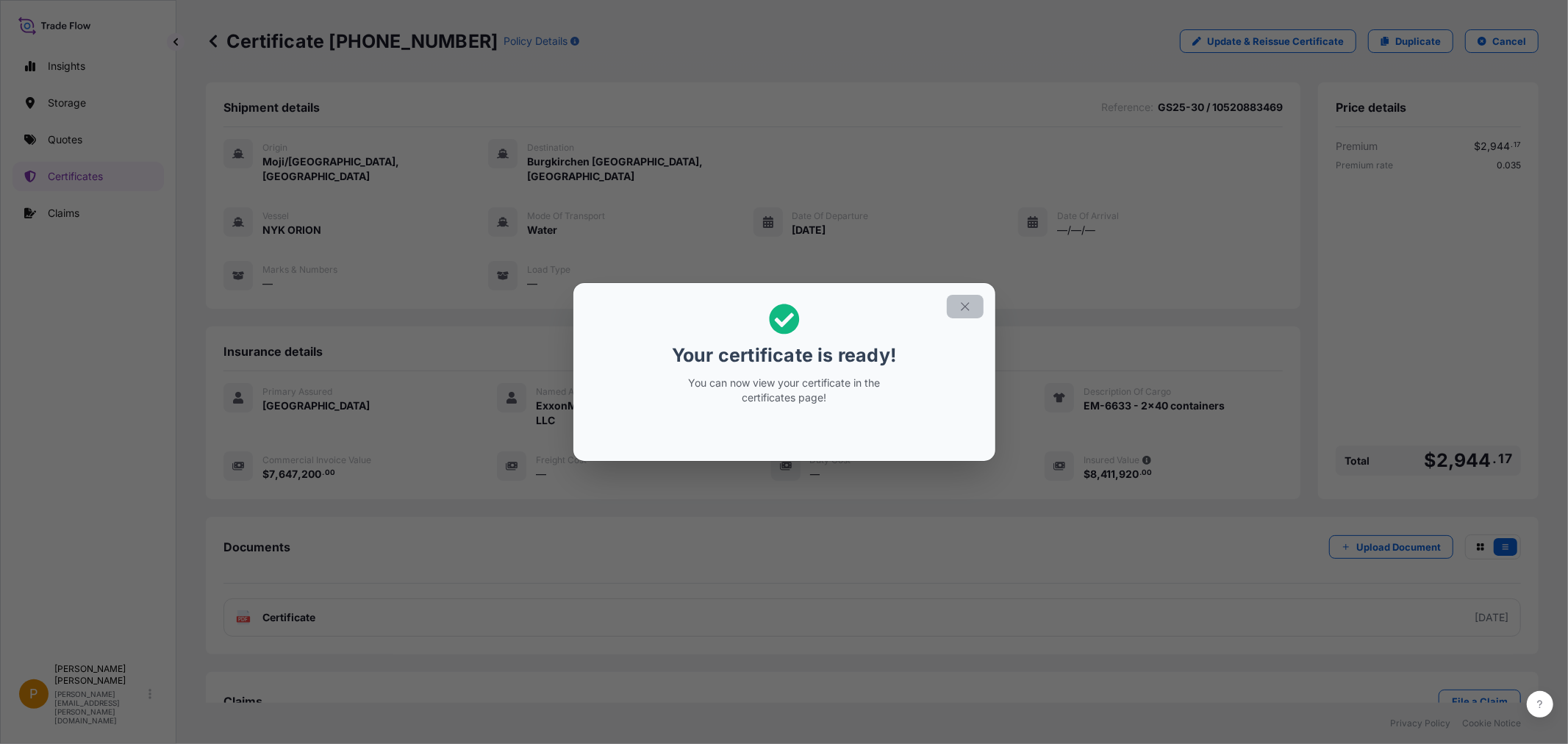
click at [964, 300] on icon "button" at bounding box center [965, 307] width 13 height 13
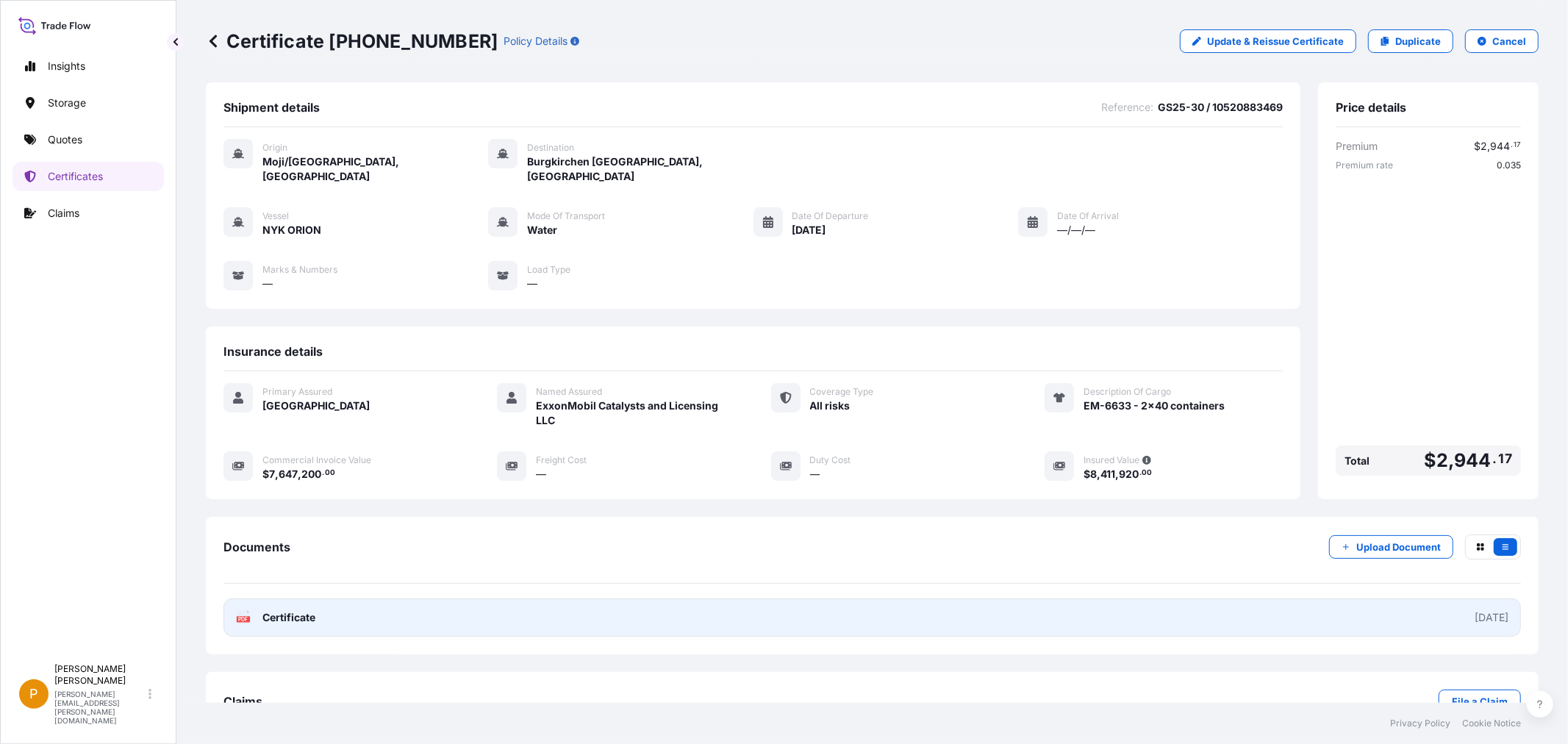
click at [295, 610] on span "Certificate" at bounding box center [289, 618] width 53 height 15
